Goal: Information Seeking & Learning: Understand process/instructions

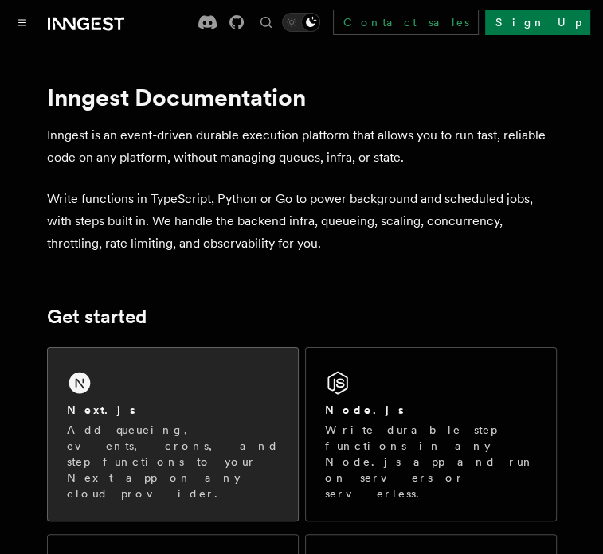
click at [157, 388] on div "Next.js Add queueing, events, crons, and step functions to your Next app on any…" at bounding box center [173, 434] width 250 height 173
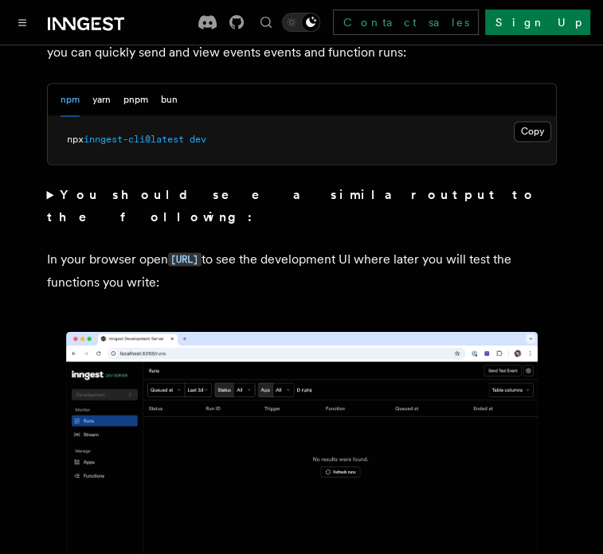
scroll to position [1238, 0]
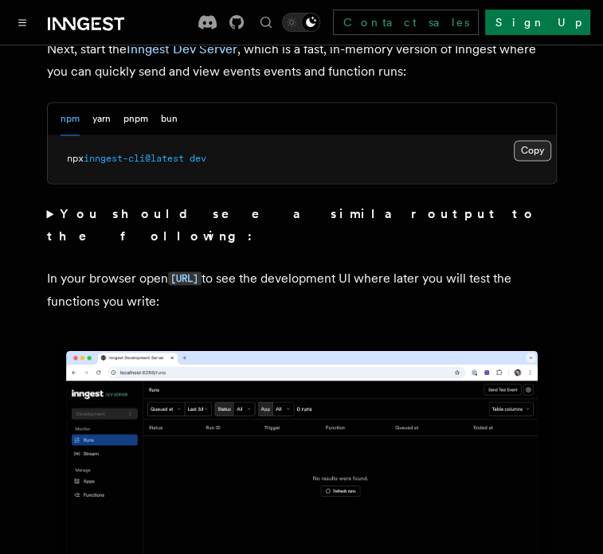
click at [525, 140] on button "Copy Copied" at bounding box center [531, 150] width 37 height 21
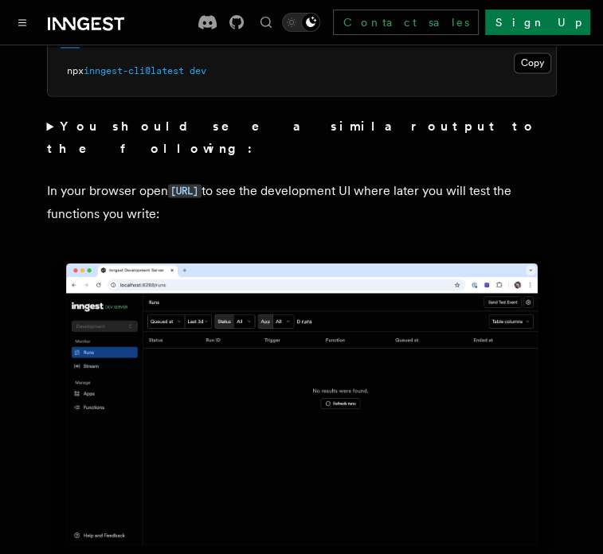
scroll to position [1327, 0]
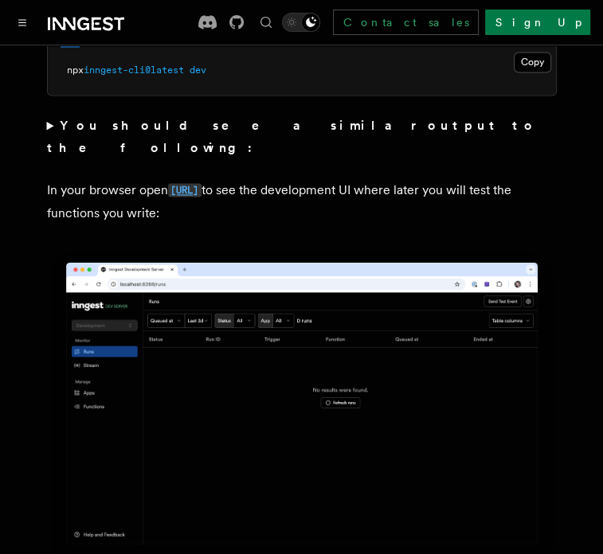
drag, startPoint x: 167, startPoint y: 146, endPoint x: 292, endPoint y: 142, distance: 125.0
click at [292, 178] on p "In your browser open http://localhost:8288 to see the development UI where late…" at bounding box center [301, 200] width 509 height 45
copy p "http://localhost:8288"
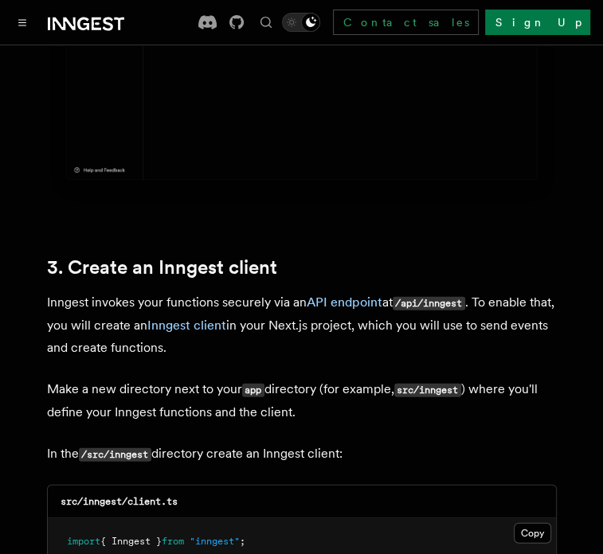
scroll to position [1693, 0]
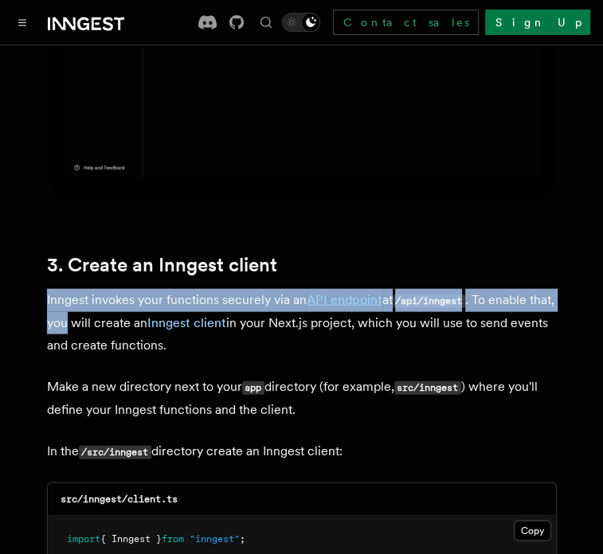
drag, startPoint x: 78, startPoint y: 236, endPoint x: 80, endPoint y: 282, distance: 46.2
click at [80, 289] on p "Inngest invokes your functions securely via an API endpoint at /api/inngest . T…" at bounding box center [301, 323] width 509 height 68
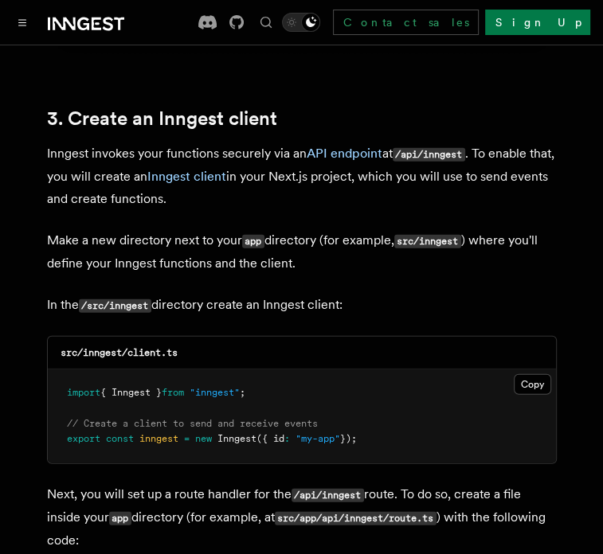
scroll to position [1855, 0]
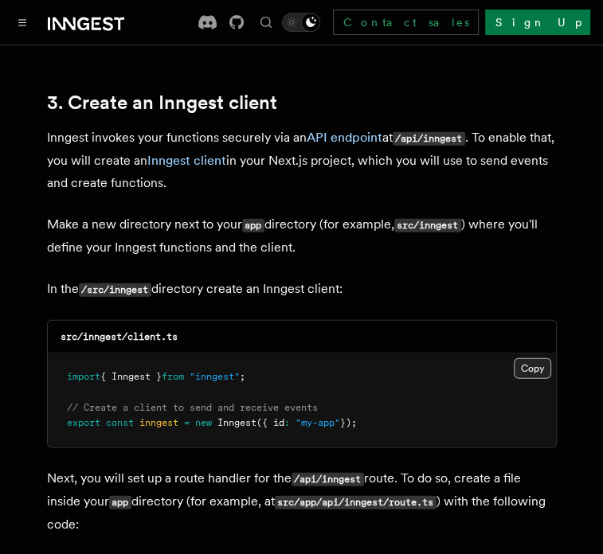
click at [518, 358] on button "Copy Copied" at bounding box center [531, 368] width 37 height 21
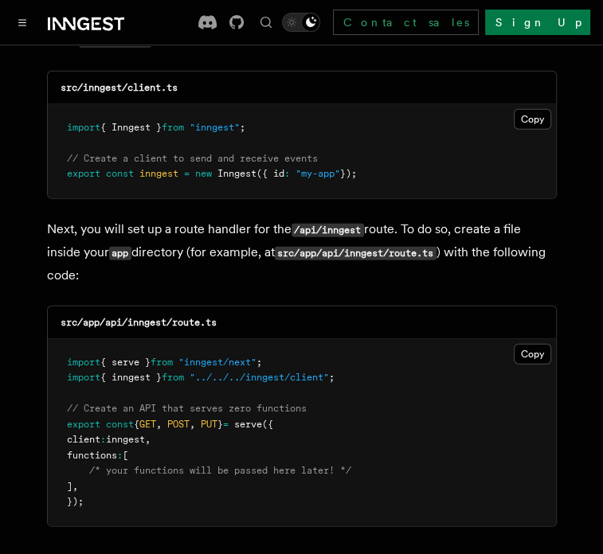
scroll to position [2116, 0]
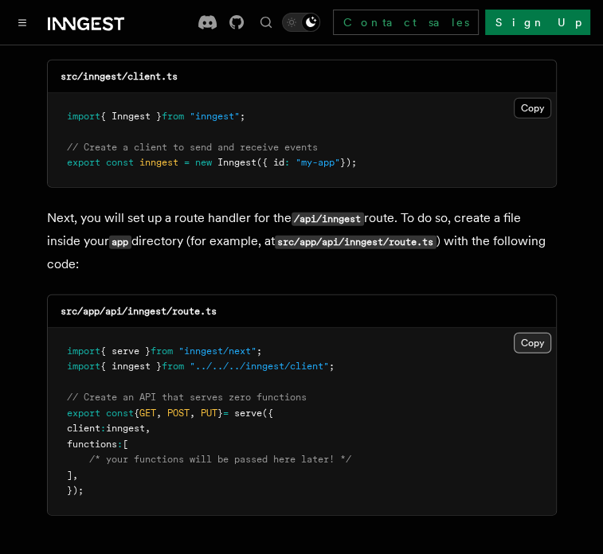
click at [528, 333] on button "Copy Copied" at bounding box center [531, 343] width 37 height 21
click at [537, 333] on button "Copy Copied" at bounding box center [531, 343] width 37 height 21
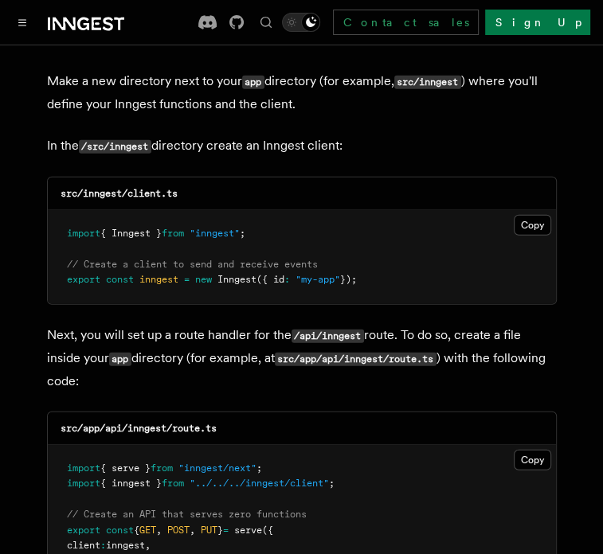
scroll to position [1998, 0]
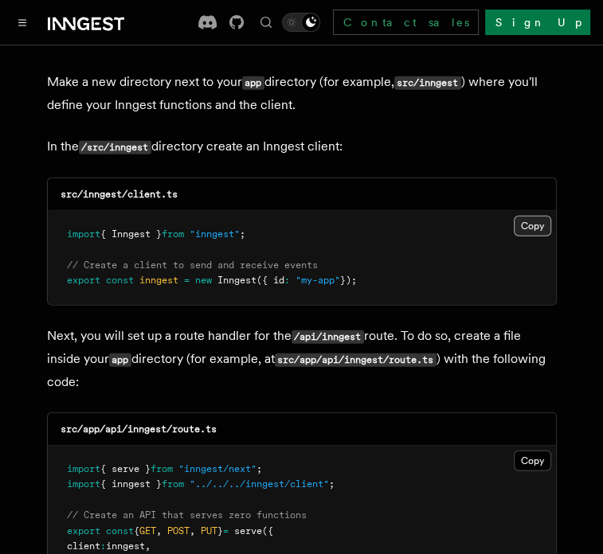
click at [528, 216] on button "Copy Copied" at bounding box center [531, 226] width 37 height 21
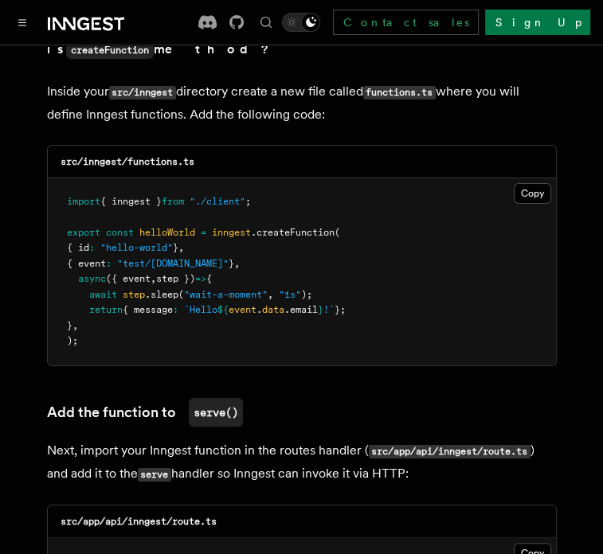
scroll to position [2877, 0]
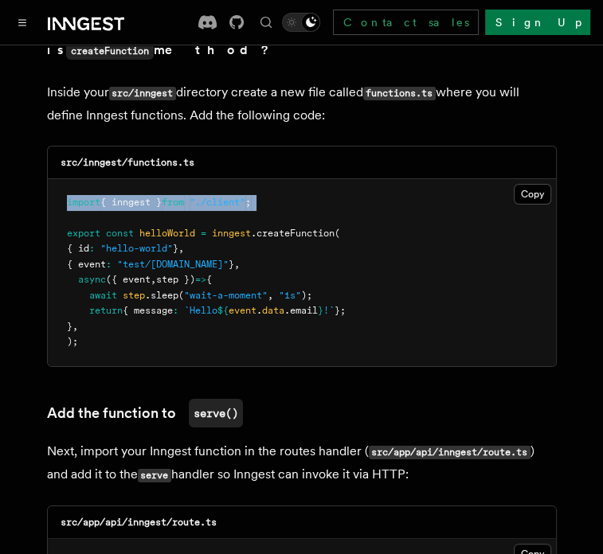
drag, startPoint x: 150, startPoint y: 149, endPoint x: 64, endPoint y: 138, distance: 86.6
click at [64, 179] on pre "import { inngest } from "./client" ; export const helloWorld = inngest .createF…" at bounding box center [302, 272] width 508 height 187
click at [67, 228] on span "export" at bounding box center [83, 233] width 33 height 11
drag, startPoint x: 67, startPoint y: 164, endPoint x: 112, endPoint y: 202, distance: 59.3
click at [112, 202] on code "import { inngest } from "./client" ; export const helloWorld = inngest .createF…" at bounding box center [206, 272] width 279 height 151
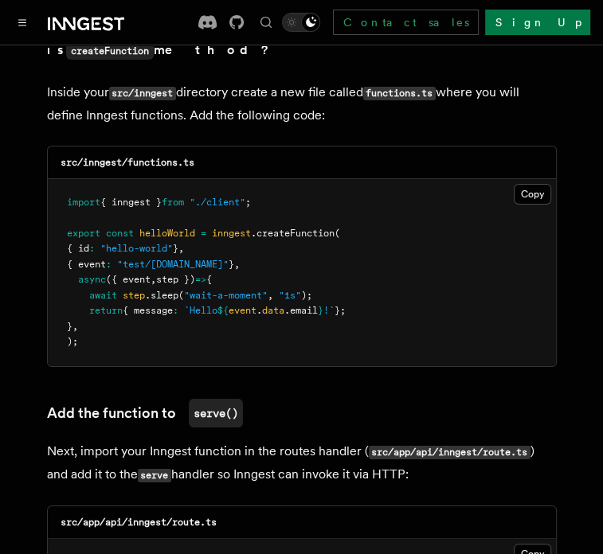
click at [106, 259] on span "{ event" at bounding box center [86, 264] width 39 height 11
drag, startPoint x: 54, startPoint y: 187, endPoint x: 201, endPoint y: 185, distance: 146.5
click at [201, 185] on pre "import { inngest } from "./client" ; export const helloWorld = inngest .createF…" at bounding box center [302, 272] width 508 height 187
click at [184, 243] on span "," at bounding box center [181, 248] width 6 height 11
drag, startPoint x: 131, startPoint y: 197, endPoint x: 232, endPoint y: 201, distance: 102.0
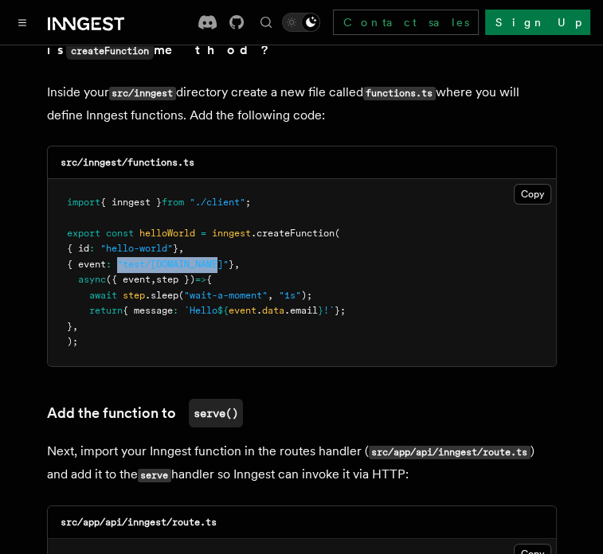
click at [232, 259] on span "{ event : "test/hello.world" } ," at bounding box center [153, 264] width 173 height 11
click at [232, 259] on span "}" at bounding box center [231, 264] width 6 height 11
drag, startPoint x: 232, startPoint y: 201, endPoint x: 131, endPoint y: 202, distance: 101.1
click at [131, 259] on span "{ event : "test/hello.world" } ," at bounding box center [153, 264] width 173 height 11
click at [131, 259] on span ""test/hello.world"" at bounding box center [172, 264] width 111 height 11
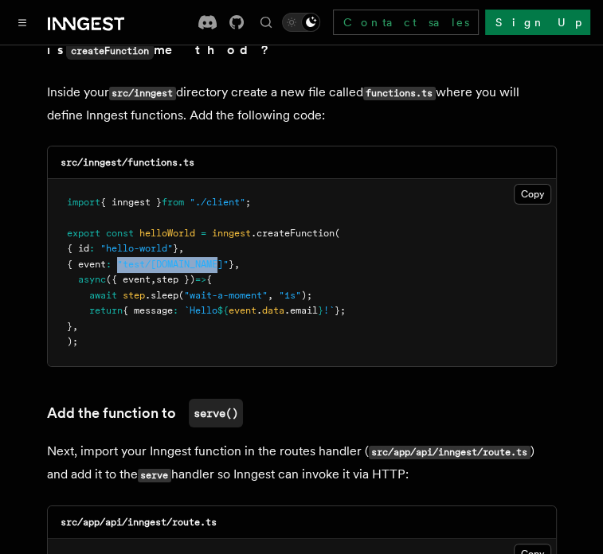
drag, startPoint x: 131, startPoint y: 202, endPoint x: 228, endPoint y: 202, distance: 97.1
click at [228, 259] on span ""test/hello.world"" at bounding box center [172, 264] width 111 height 11
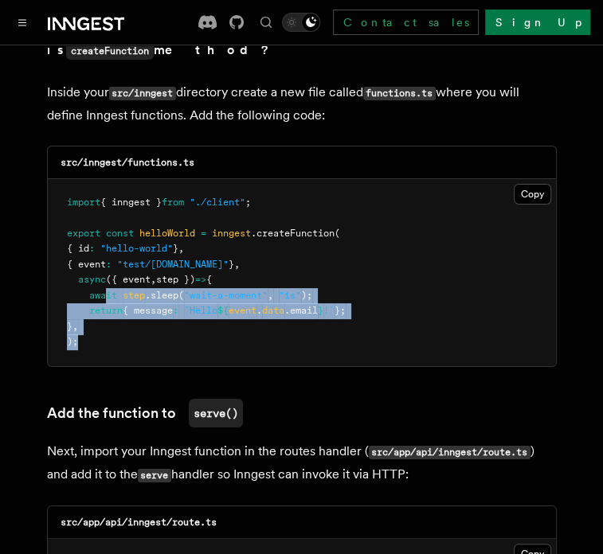
drag, startPoint x: 114, startPoint y: 277, endPoint x: 103, endPoint y: 237, distance: 41.1
click at [103, 237] on pre "import { inngest } from "./client" ; export const helloWorld = inngest .createF…" at bounding box center [302, 272] width 508 height 187
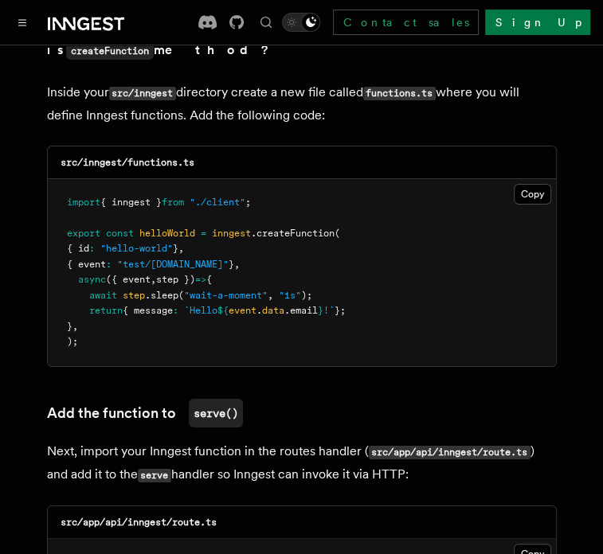
click at [194, 290] on span ""wait-a-moment"" at bounding box center [226, 295] width 84 height 11
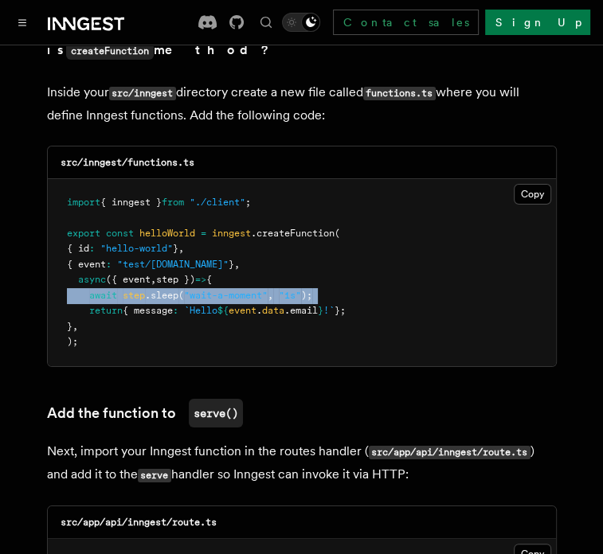
click at [194, 290] on span ""wait-a-moment"" at bounding box center [226, 295] width 84 height 11
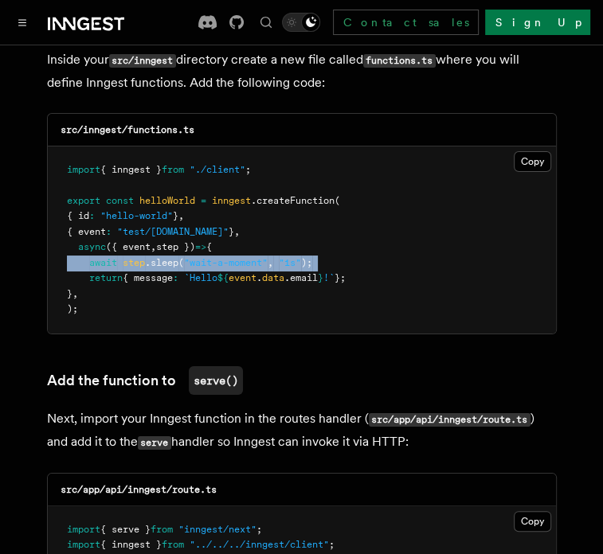
scroll to position [2910, 0]
click at [525, 151] on button "Copy Copied" at bounding box center [531, 161] width 37 height 21
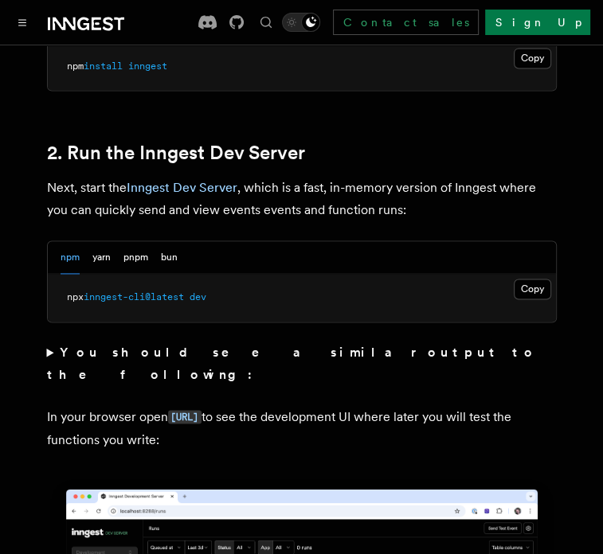
scroll to position [1075, 0]
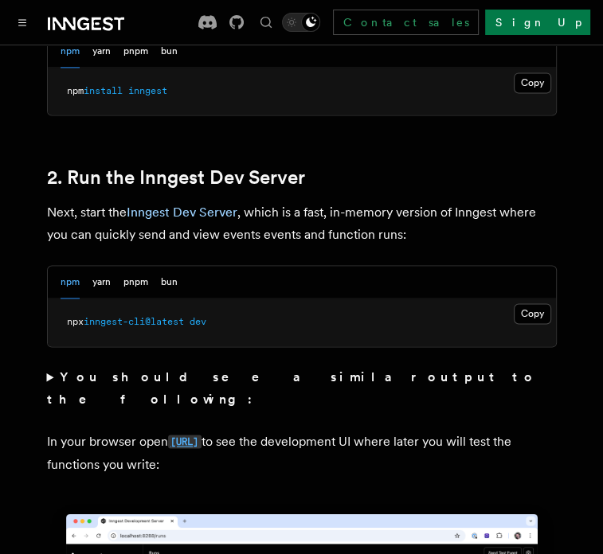
drag, startPoint x: 169, startPoint y: 396, endPoint x: 292, endPoint y: 391, distance: 123.5
click at [292, 430] on p "In your browser open http://localhost:8288 to see the development UI where late…" at bounding box center [301, 452] width 509 height 45
copy code "http://localhost:8288"
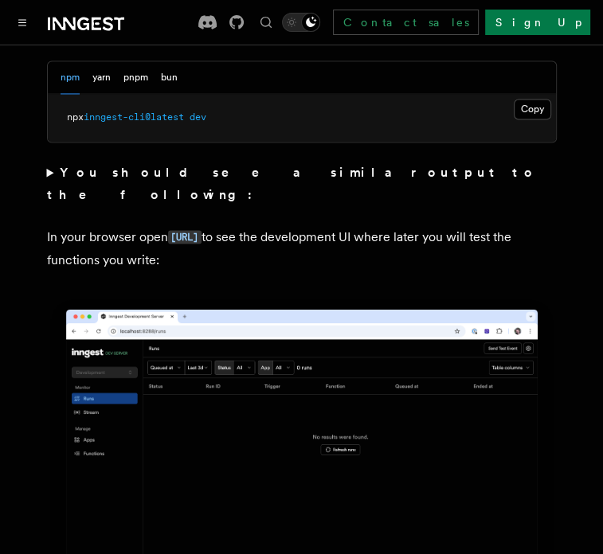
scroll to position [1281, 0]
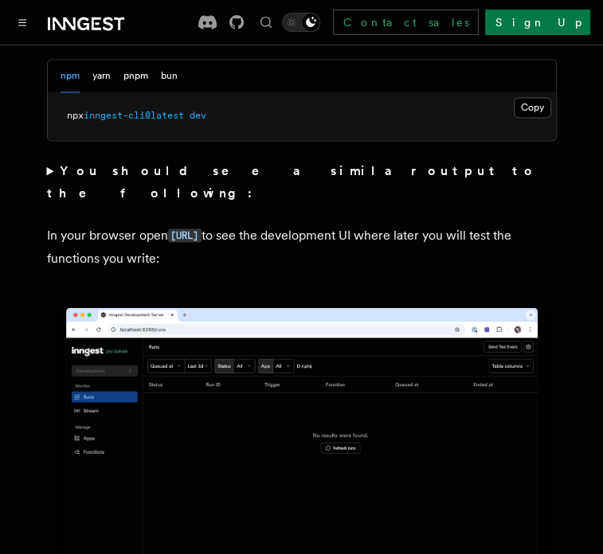
click at [166, 224] on p "In your browser open http://localhost:8288 to see the development UI where late…" at bounding box center [301, 246] width 509 height 45
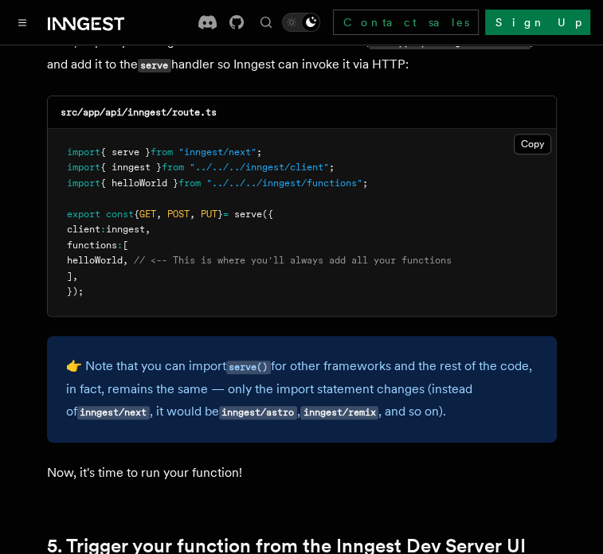
scroll to position [3286, 0]
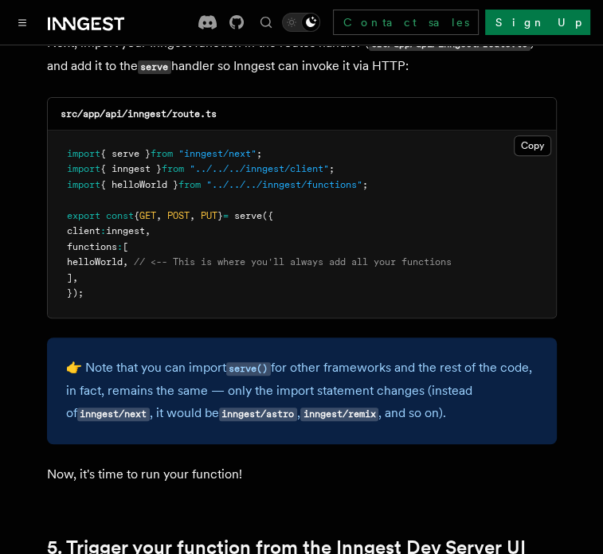
click at [209, 357] on p "👉 Note that you can import serve() for other frameworks and the rest of the cod…" at bounding box center [301, 391] width 471 height 68
click at [283, 357] on p "👉 Note that you can import serve() for other frameworks and the rest of the cod…" at bounding box center [301, 391] width 471 height 68
drag, startPoint x: 283, startPoint y: 307, endPoint x: 334, endPoint y: 313, distance: 51.2
click at [334, 357] on p "👉 Note that you can import serve() for other frameworks and the rest of the cod…" at bounding box center [301, 391] width 471 height 68
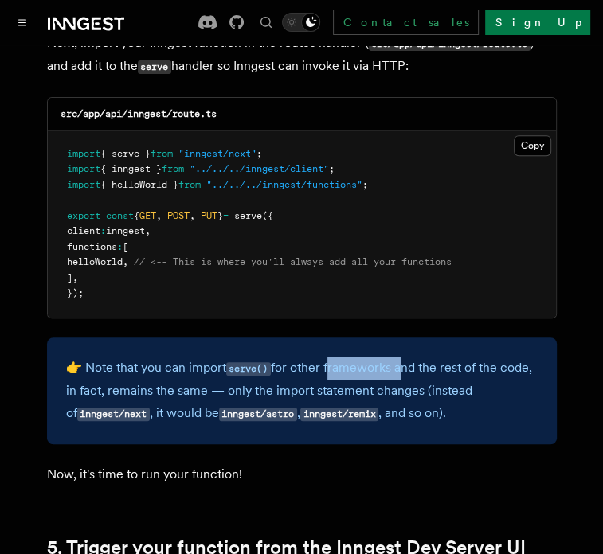
click at [334, 357] on p "👉 Note that you can import serve() for other frameworks and the rest of the cod…" at bounding box center [301, 391] width 471 height 68
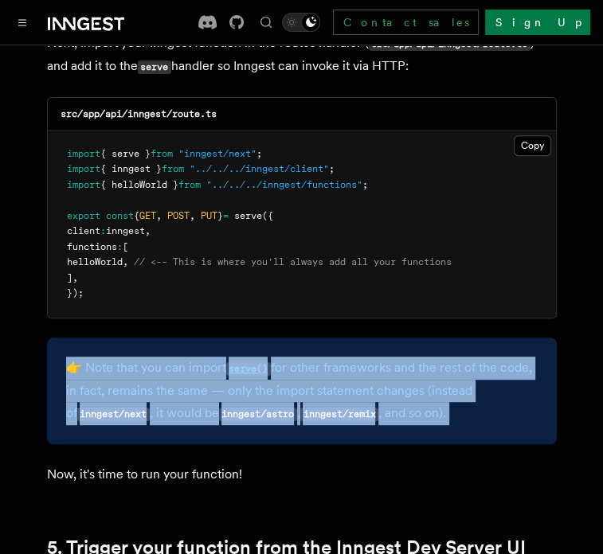
click at [334, 357] on p "👉 Note that you can import serve() for other frameworks and the rest of the cod…" at bounding box center [301, 391] width 471 height 68
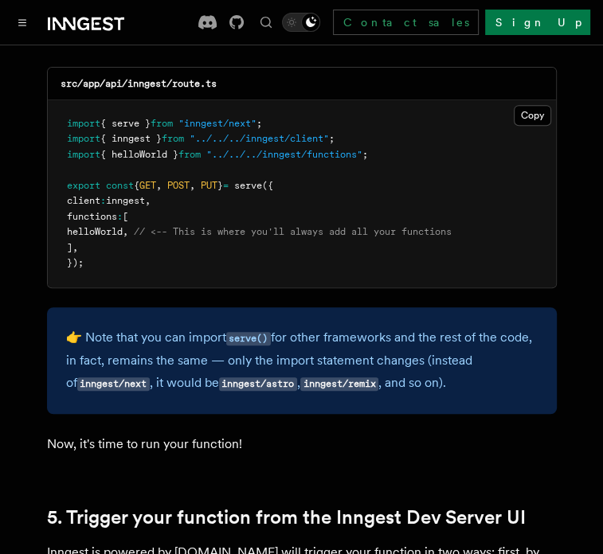
click at [231, 433] on p "Now, it's time to run your function!" at bounding box center [301, 444] width 509 height 22
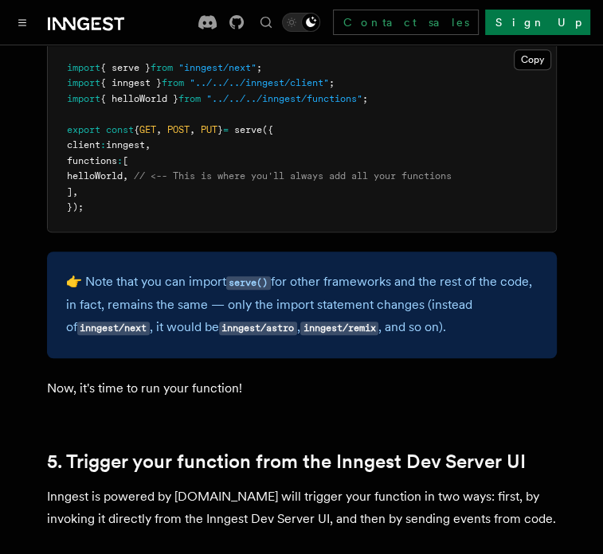
scroll to position [3422, 0]
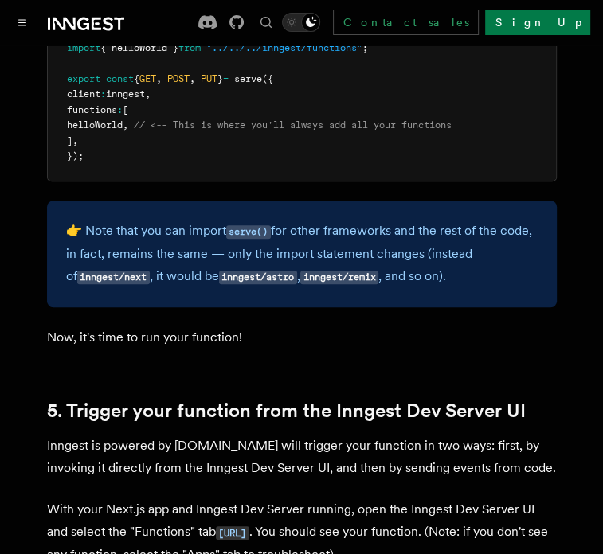
click at [328, 400] on link "5. Trigger your function from the Inngest Dev Server UI" at bounding box center [286, 411] width 478 height 22
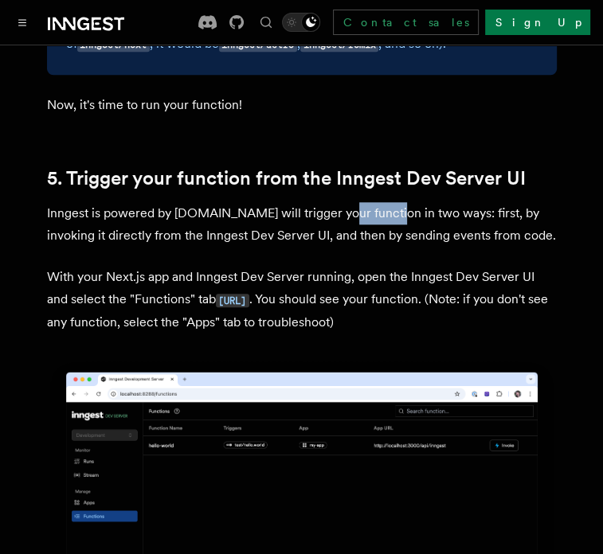
scroll to position [3683, 0]
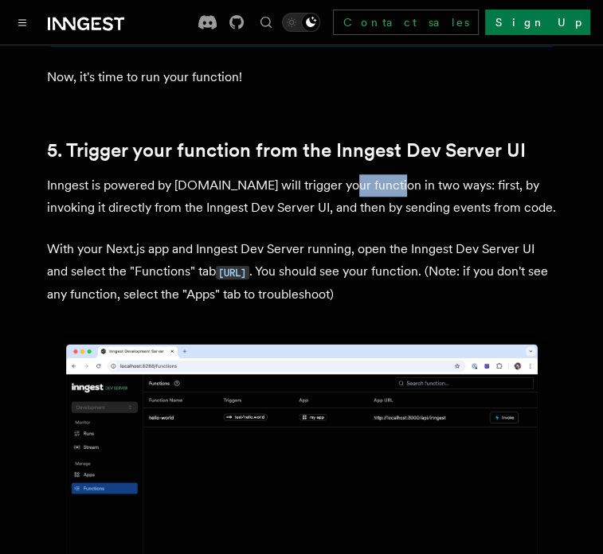
click at [328, 342] on img at bounding box center [301, 491] width 509 height 320
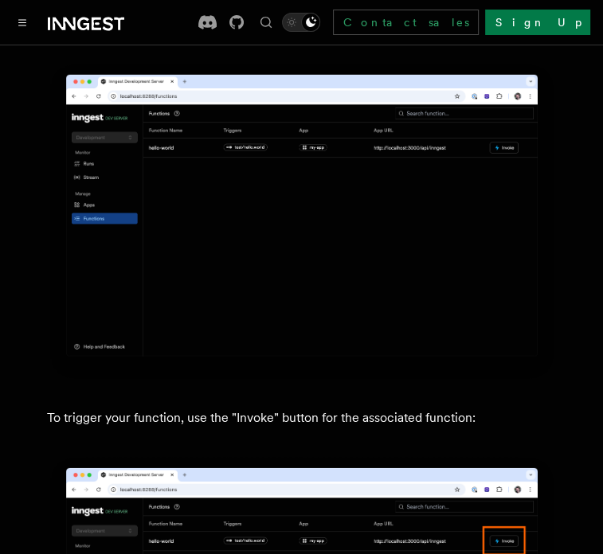
scroll to position [4008, 0]
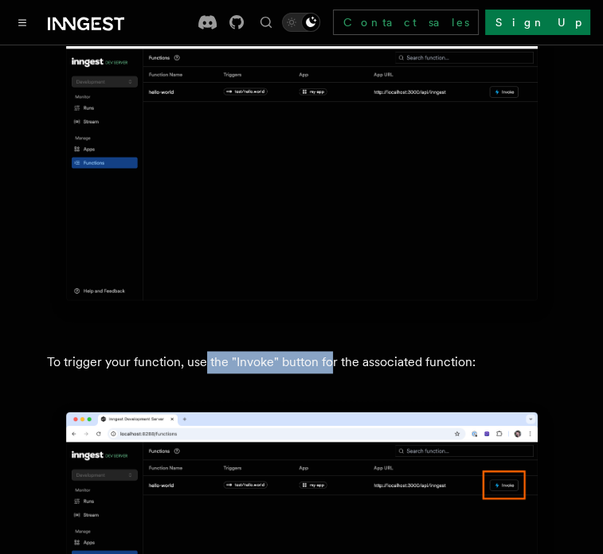
drag, startPoint x: 201, startPoint y: 298, endPoint x: 328, endPoint y: 284, distance: 128.2
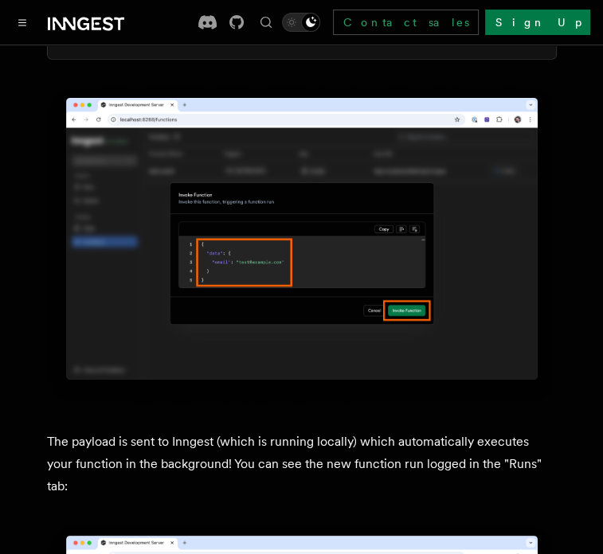
scroll to position [5017, 0]
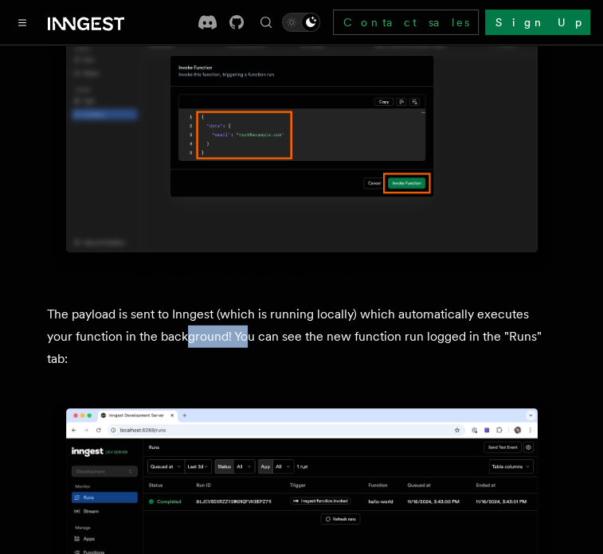
drag, startPoint x: 160, startPoint y: 263, endPoint x: 216, endPoint y: 276, distance: 57.2
click at [216, 303] on p "The payload is sent to Inngest (which is running locally) which automatically e…" at bounding box center [301, 336] width 509 height 67
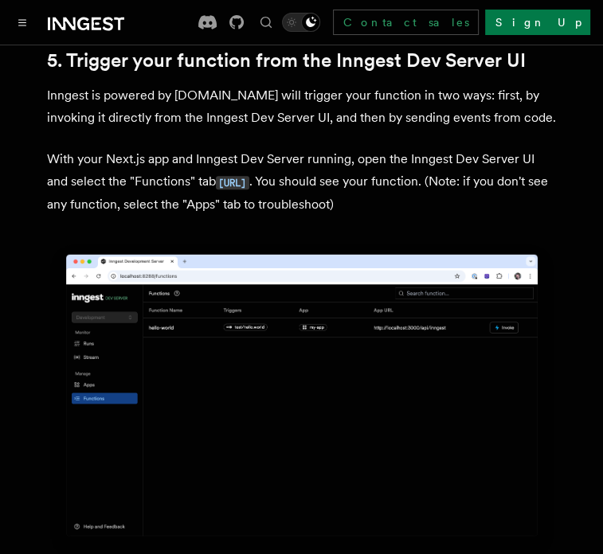
scroll to position [3772, 0]
